Goal: Information Seeking & Learning: Learn about a topic

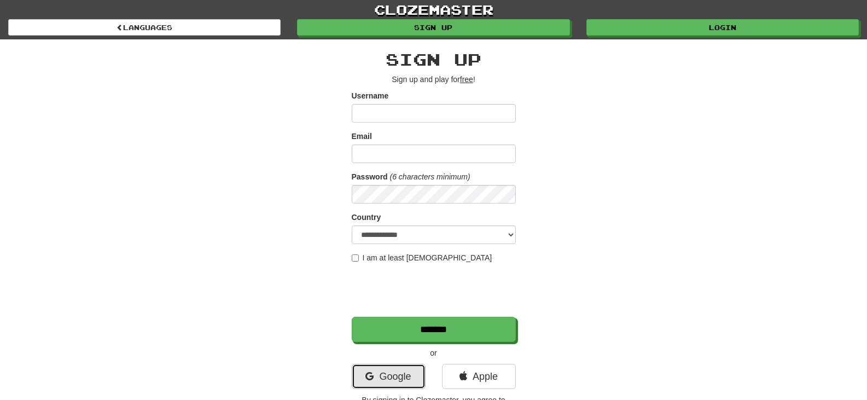
click at [377, 375] on link "Google" at bounding box center [389, 376] width 74 height 25
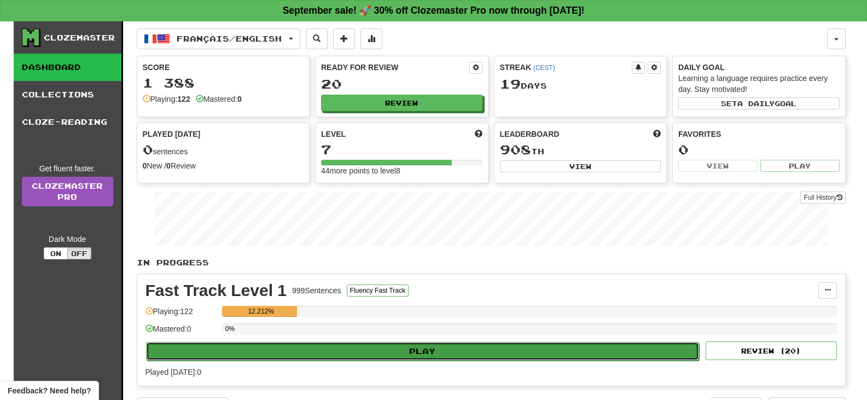
click at [401, 349] on button "Play" at bounding box center [422, 351] width 553 height 19
select select "**"
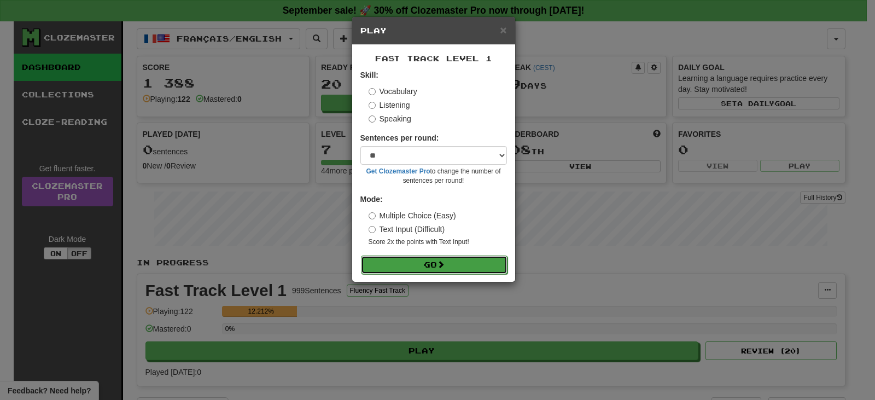
click at [412, 266] on button "Go" at bounding box center [434, 264] width 147 height 19
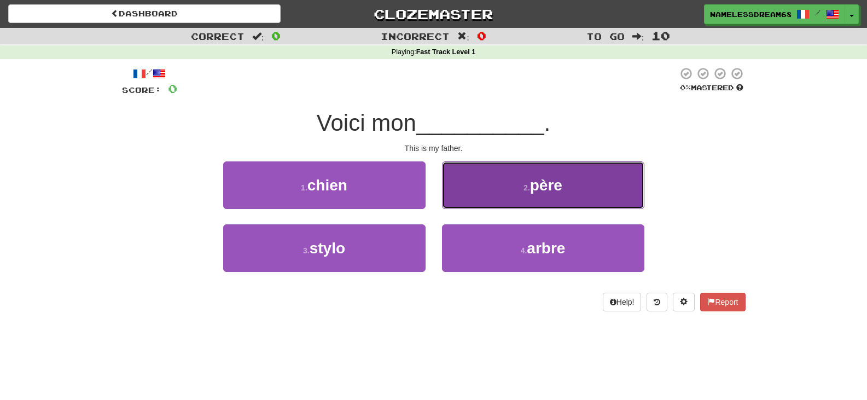
click at [503, 189] on button "2 . père" at bounding box center [543, 185] width 202 height 48
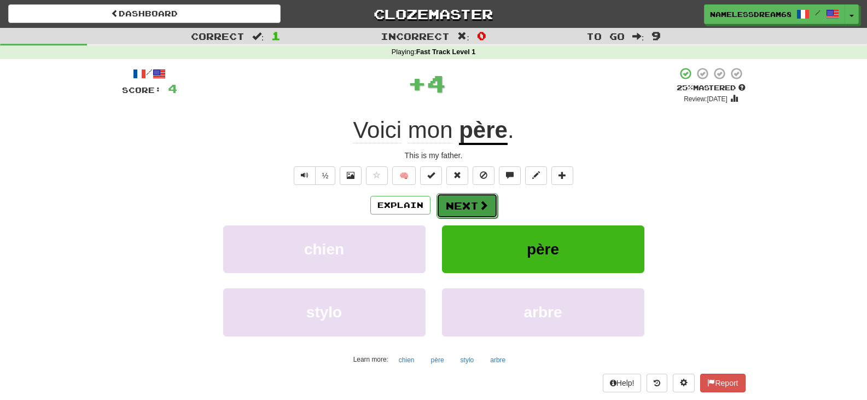
click at [474, 202] on button "Next" at bounding box center [466, 205] width 61 height 25
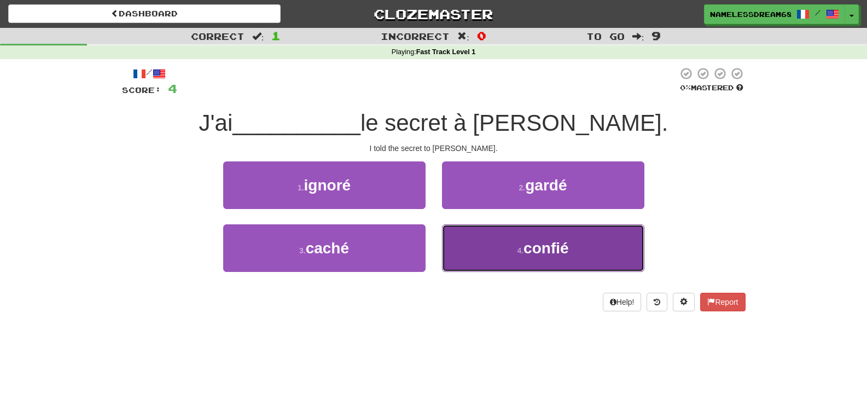
click at [472, 235] on button "4 . confié" at bounding box center [543, 248] width 202 height 48
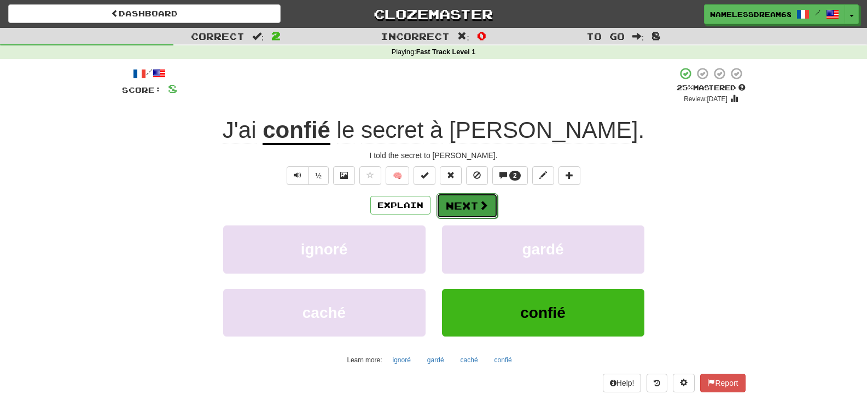
click at [460, 203] on button "Next" at bounding box center [466, 205] width 61 height 25
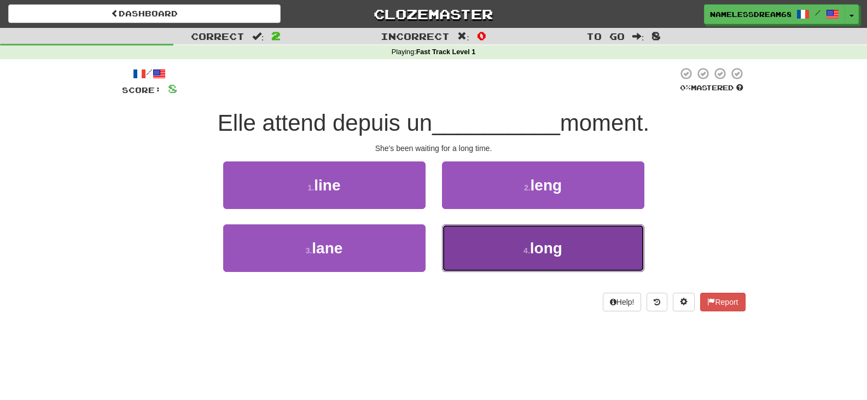
click at [486, 246] on button "4 . long" at bounding box center [543, 248] width 202 height 48
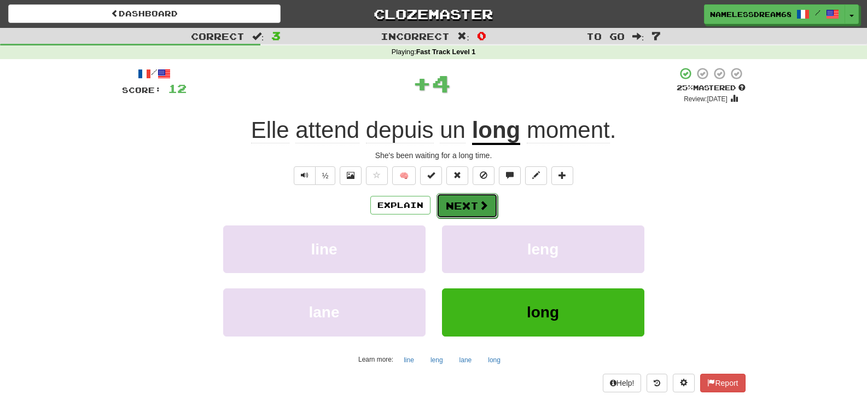
click at [466, 206] on button "Next" at bounding box center [466, 205] width 61 height 25
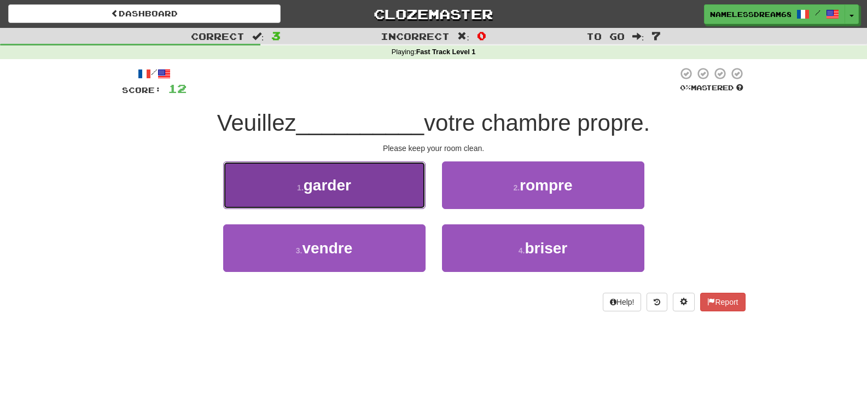
click at [402, 179] on button "1 . garder" at bounding box center [324, 185] width 202 height 48
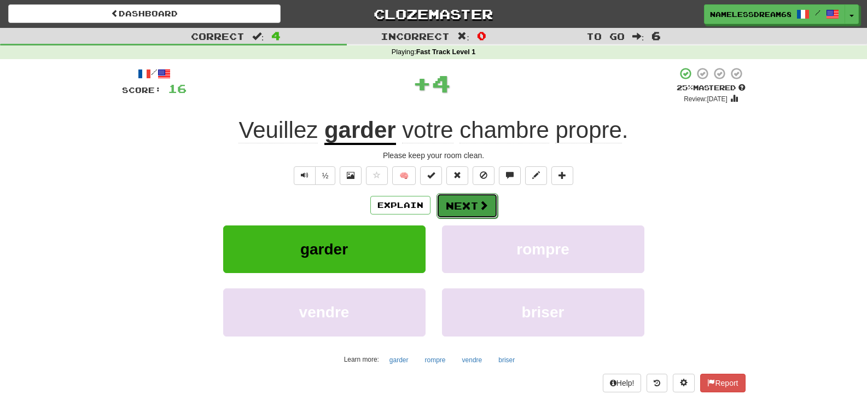
click at [464, 203] on button "Next" at bounding box center [466, 205] width 61 height 25
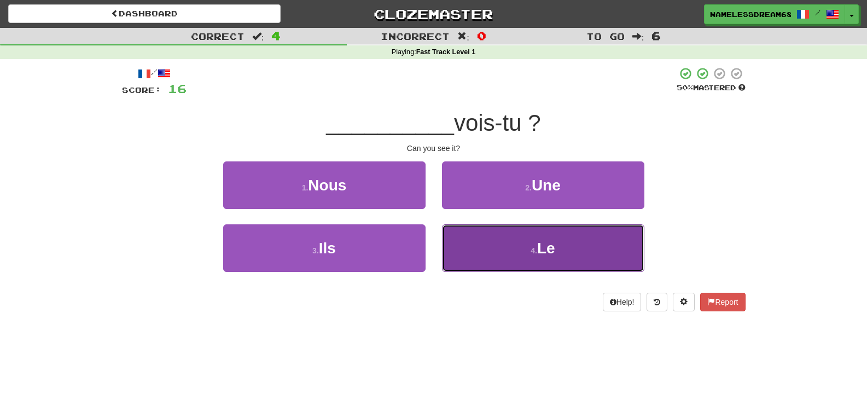
click at [471, 240] on button "4 . Le" at bounding box center [543, 248] width 202 height 48
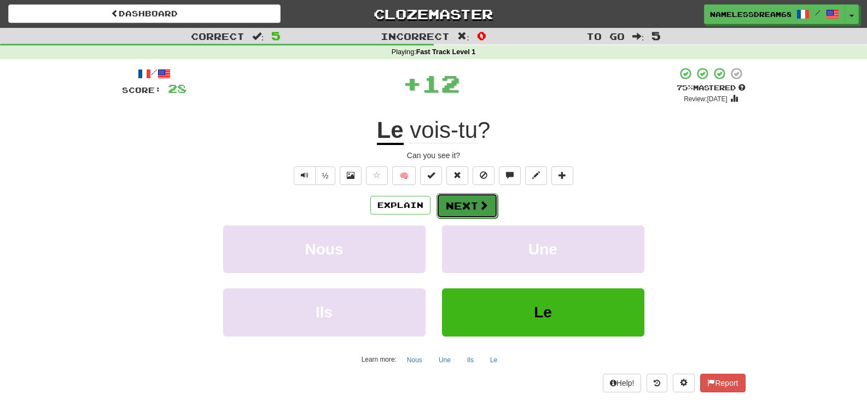
click at [463, 206] on button "Next" at bounding box center [466, 205] width 61 height 25
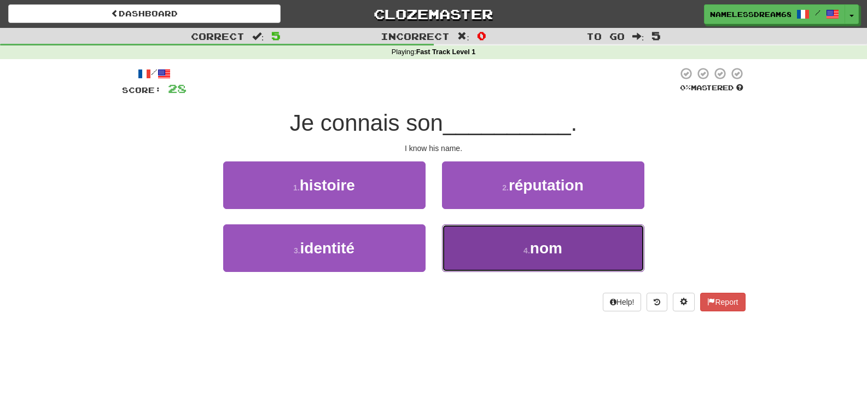
click at [498, 242] on button "4 . nom" at bounding box center [543, 248] width 202 height 48
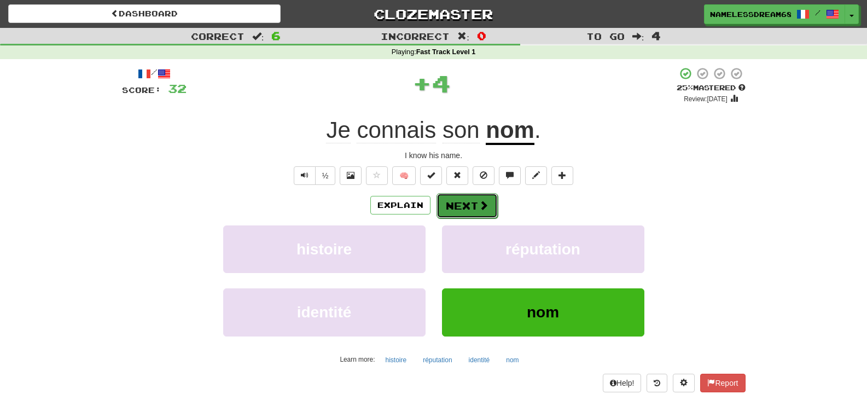
click at [463, 196] on button "Next" at bounding box center [466, 205] width 61 height 25
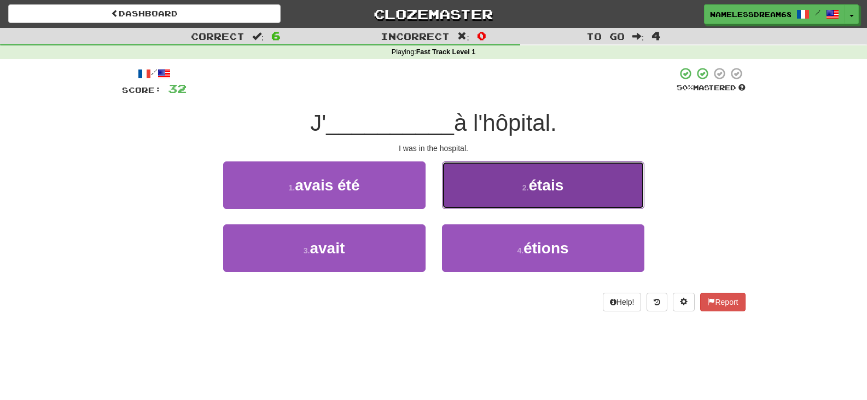
click at [487, 186] on button "2 . étais" at bounding box center [543, 185] width 202 height 48
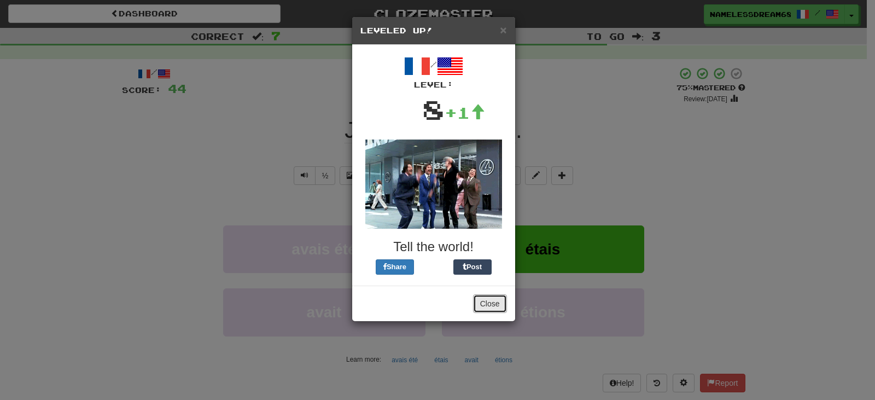
click at [495, 300] on button "Close" at bounding box center [490, 303] width 34 height 19
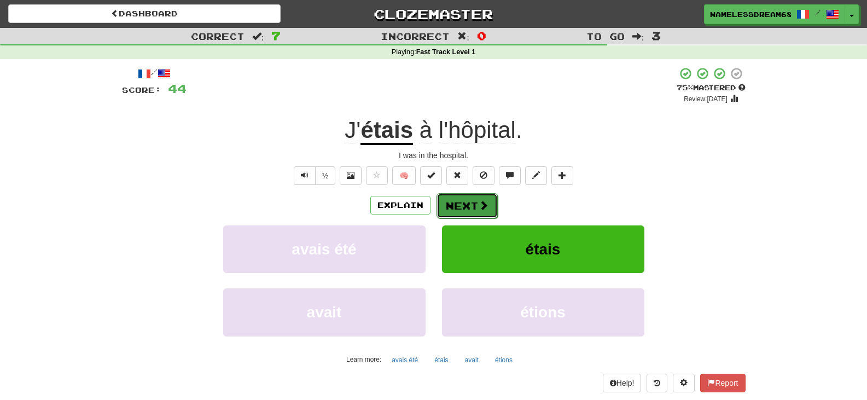
click at [460, 206] on button "Next" at bounding box center [466, 205] width 61 height 25
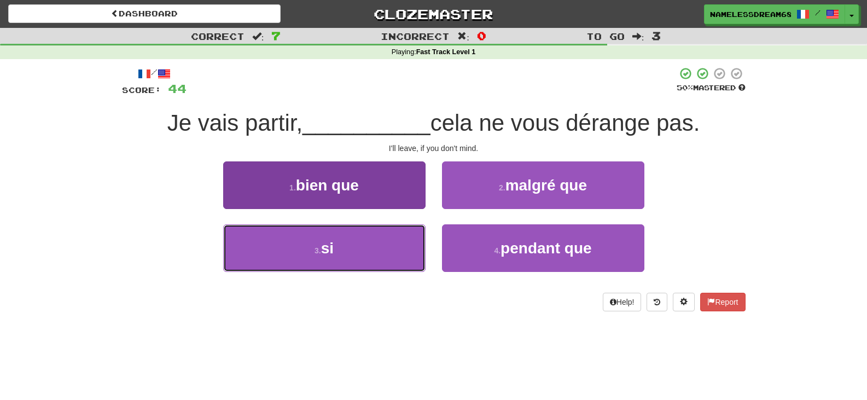
click at [413, 261] on button "3 . si" at bounding box center [324, 248] width 202 height 48
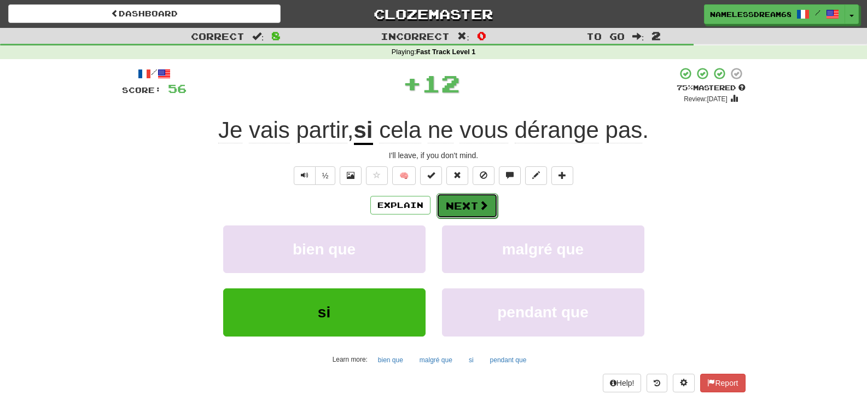
click at [469, 213] on button "Next" at bounding box center [466, 205] width 61 height 25
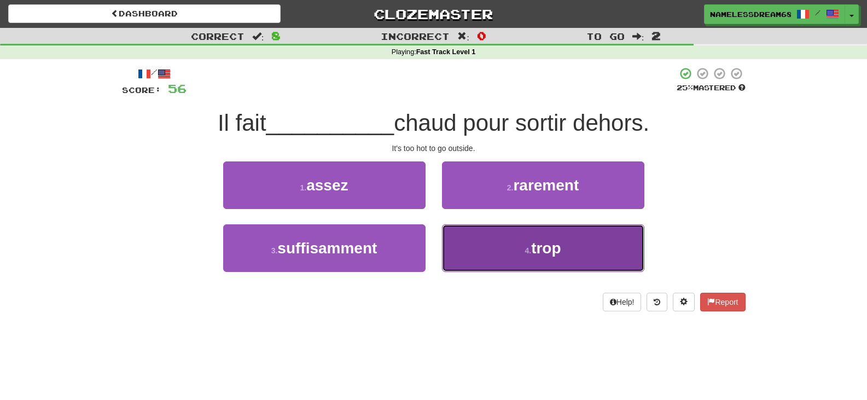
click at [484, 244] on button "4 . trop" at bounding box center [543, 248] width 202 height 48
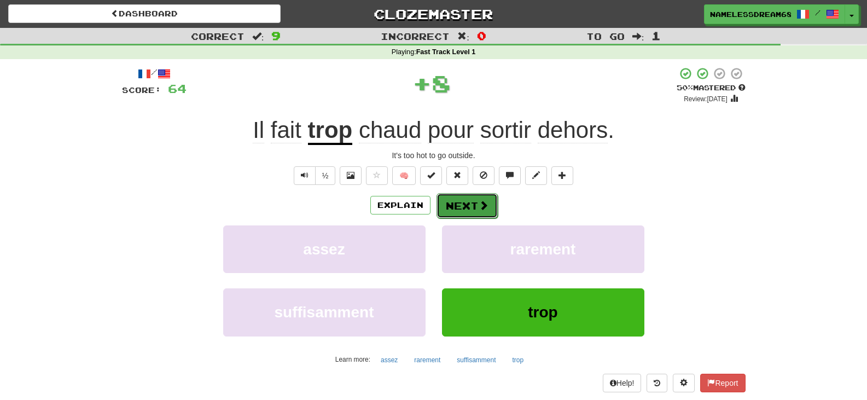
click at [454, 202] on button "Next" at bounding box center [466, 205] width 61 height 25
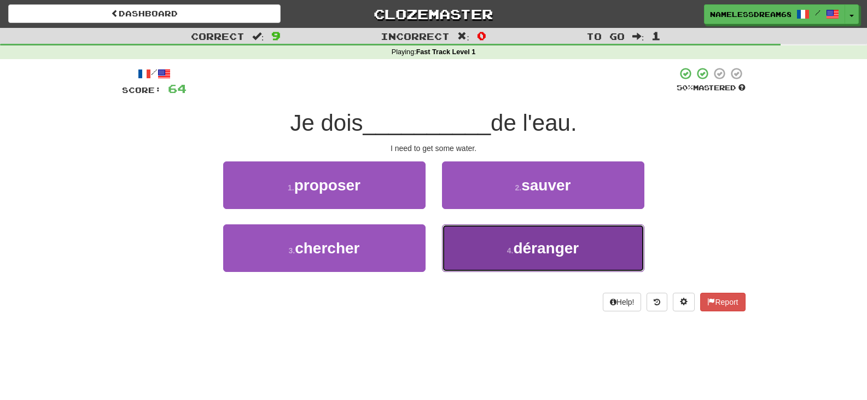
click at [493, 248] on button "4 . déranger" at bounding box center [543, 248] width 202 height 48
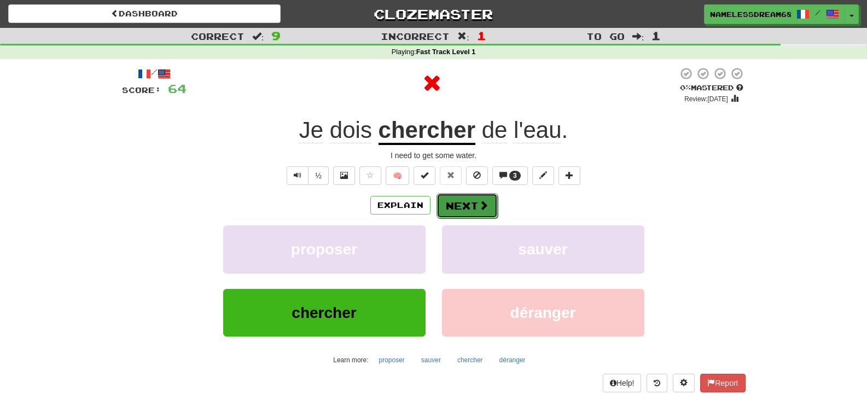
click at [448, 208] on button "Next" at bounding box center [466, 205] width 61 height 25
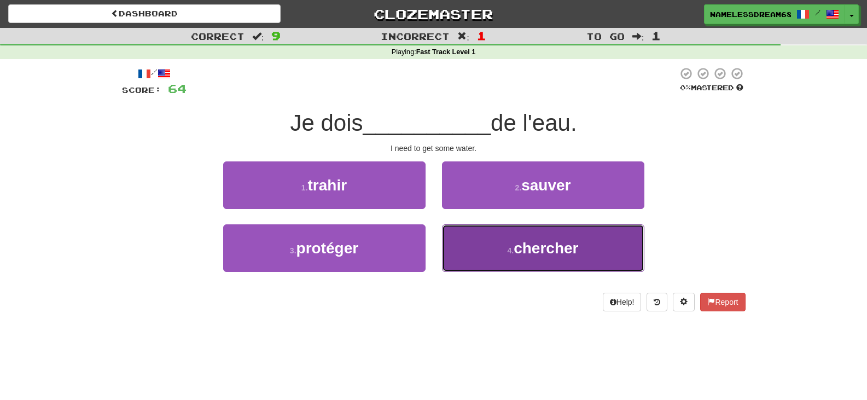
click at [476, 248] on button "4 . chercher" at bounding box center [543, 248] width 202 height 48
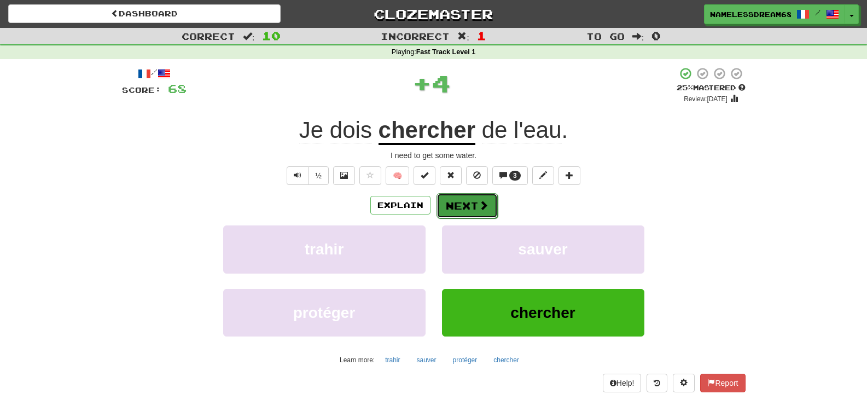
click at [454, 206] on button "Next" at bounding box center [466, 205] width 61 height 25
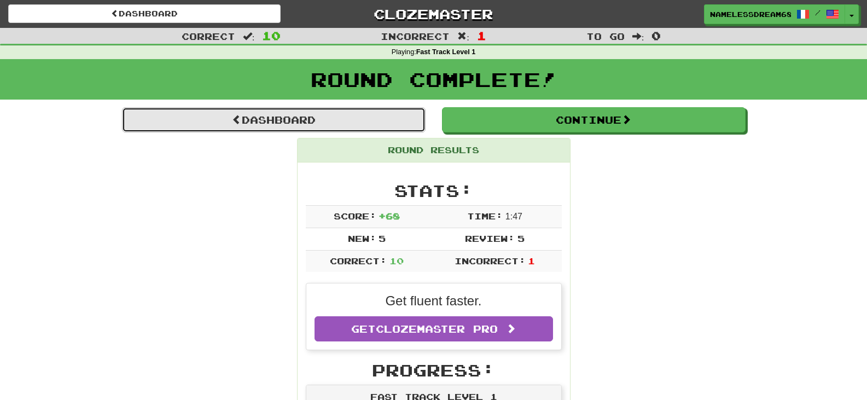
click at [316, 125] on link "Dashboard" at bounding box center [273, 119] width 303 height 25
